Goal: Navigation & Orientation: Find specific page/section

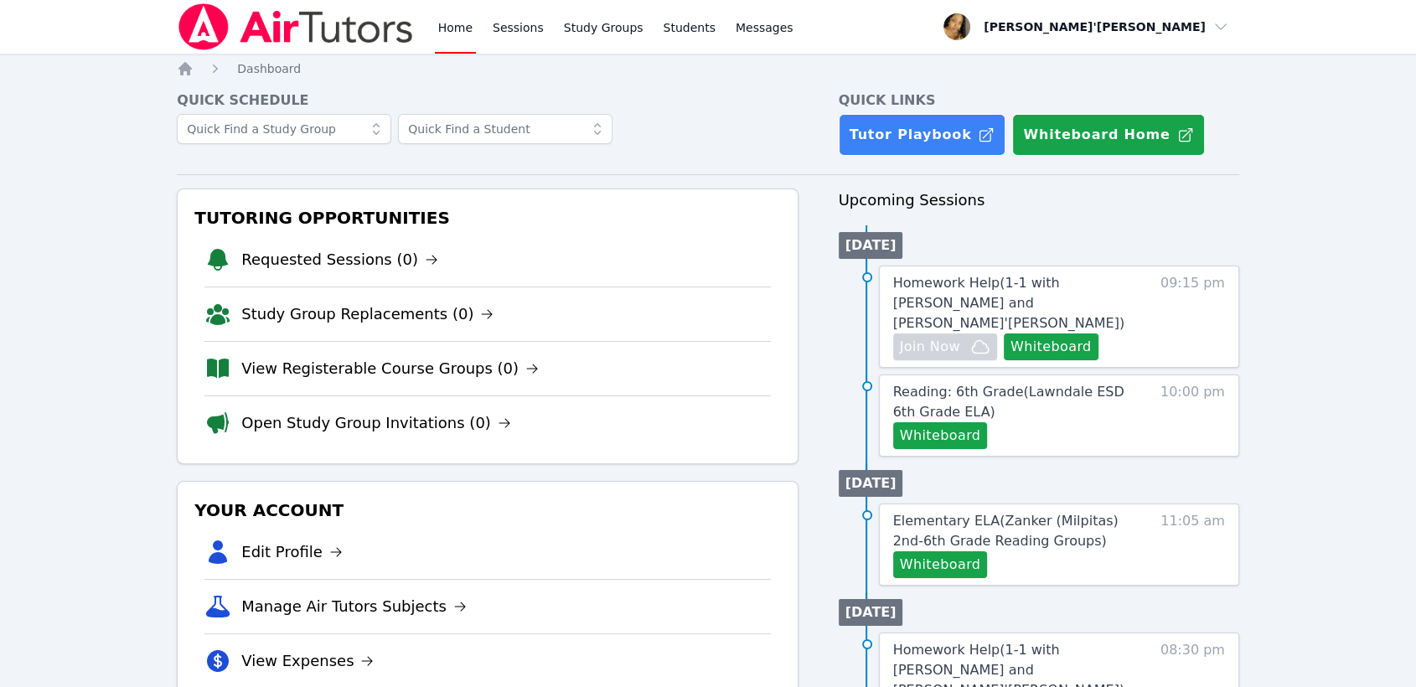
click at [794, 669] on div "Your Account Edit Profile Manage Air Tutors Subjects View Expenses Link Your Go…" at bounding box center [487, 619] width 621 height 276
